Goal: Task Accomplishment & Management: Use online tool/utility

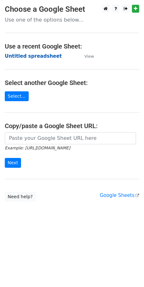
click at [23, 57] on strong "Untitled spreadsheet" at bounding box center [33, 56] width 57 height 6
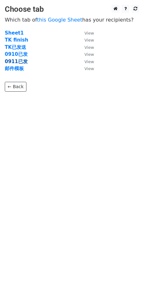
click at [18, 61] on strong "0911已发" at bounding box center [16, 62] width 23 height 6
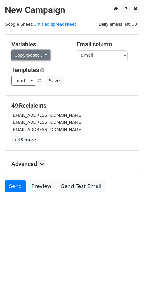
click at [32, 53] on link "Copy/paste..." at bounding box center [30, 55] width 39 height 10
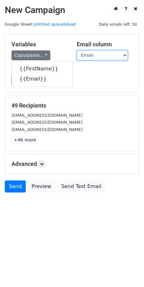
click at [87, 53] on select "FirstName Email" at bounding box center [102, 55] width 51 height 10
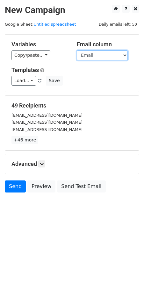
click at [87, 53] on select "FirstName Email" at bounding box center [102, 55] width 51 height 10
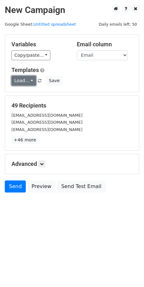
click at [18, 82] on link "Load..." at bounding box center [23, 81] width 24 height 10
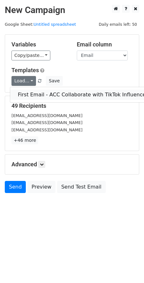
click at [31, 95] on link "First Email - ACC Collaborate with TikTok Influencer" at bounding box center [82, 95] width 145 height 10
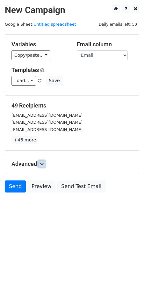
click at [43, 165] on icon at bounding box center [42, 164] width 4 height 4
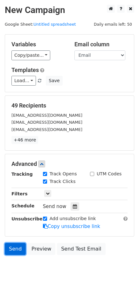
click at [13, 248] on link "Send" at bounding box center [15, 249] width 21 height 12
